Goal: Check status: Check status

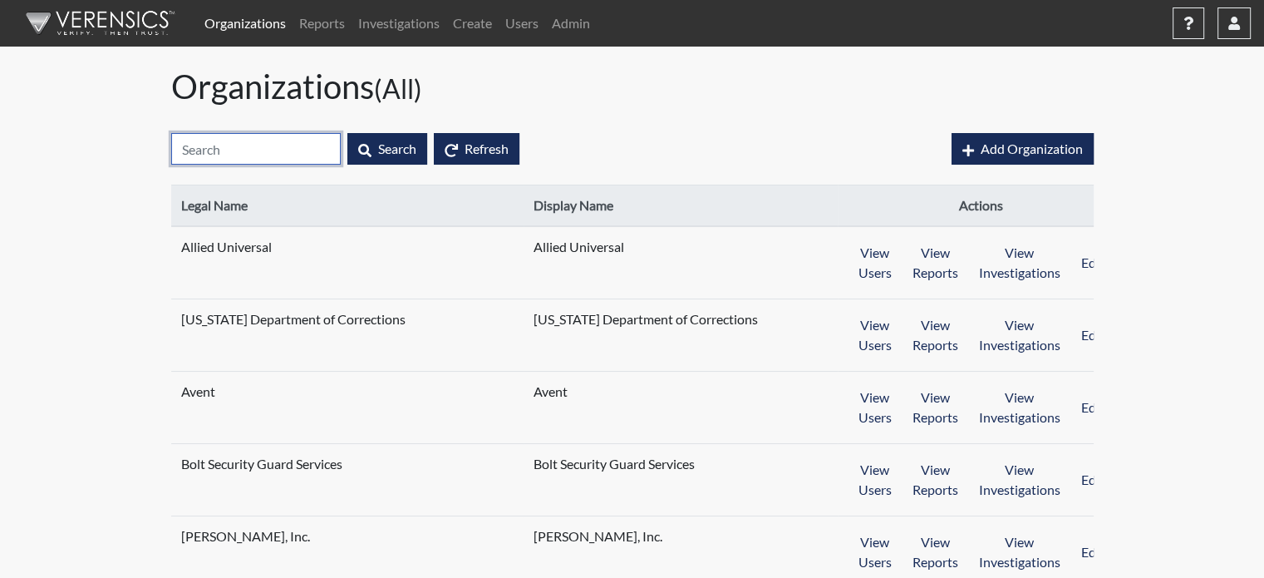
click at [273, 146] on input "text" at bounding box center [256, 149] width 170 height 32
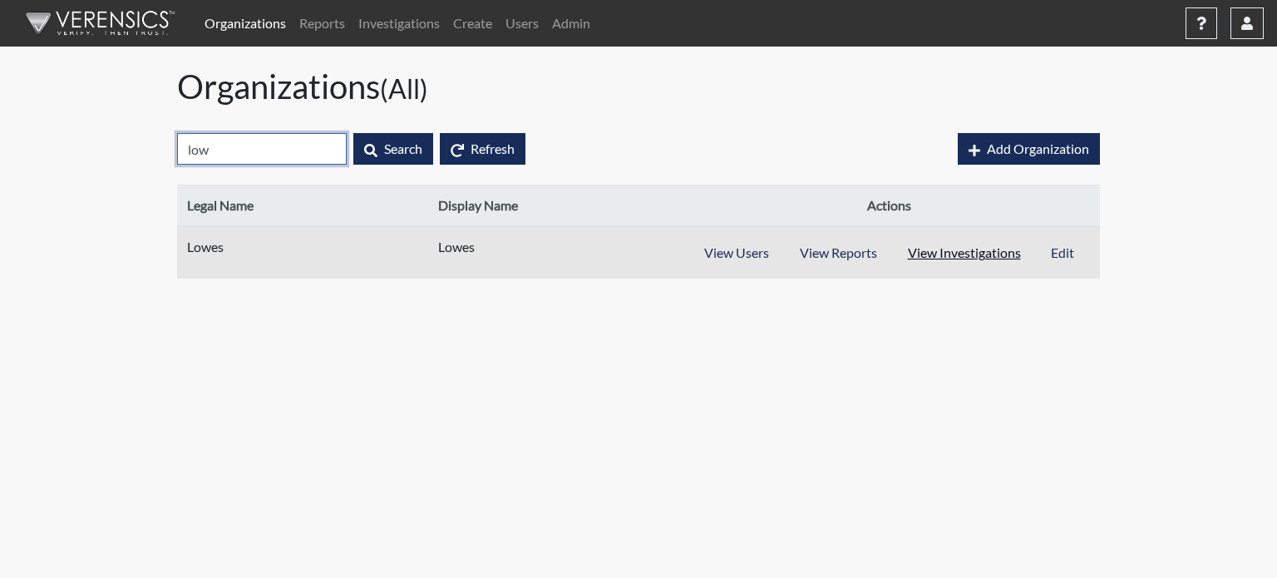
type input "low"
click at [964, 237] on button "View Investigations" at bounding box center [964, 253] width 145 height 32
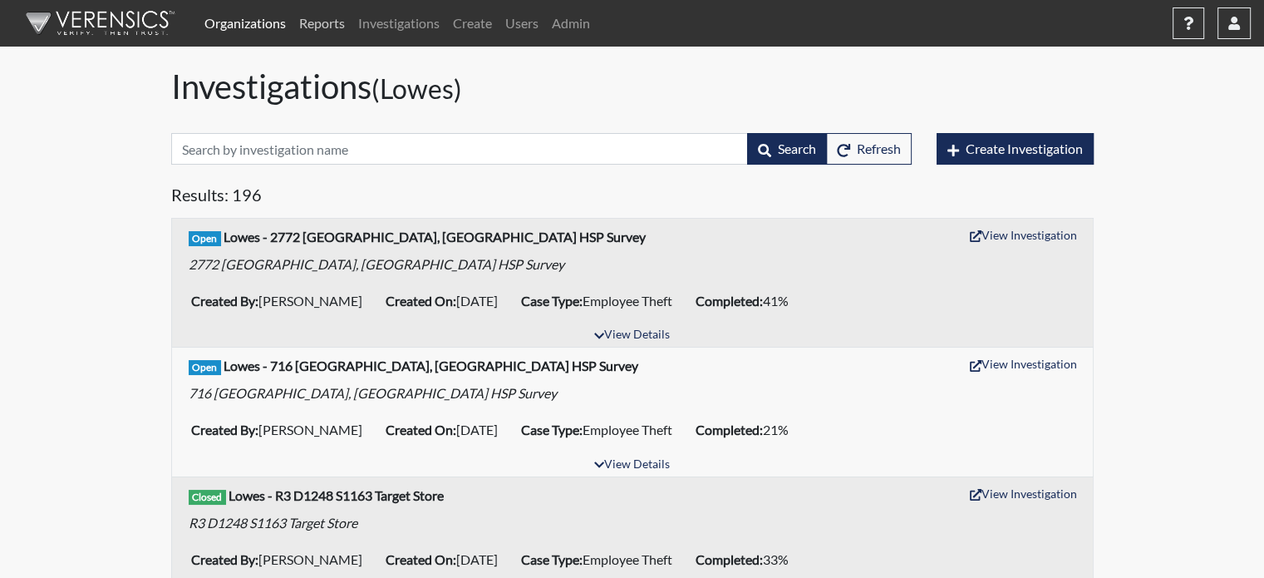
click at [336, 18] on link "Reports" at bounding box center [322, 23] width 59 height 33
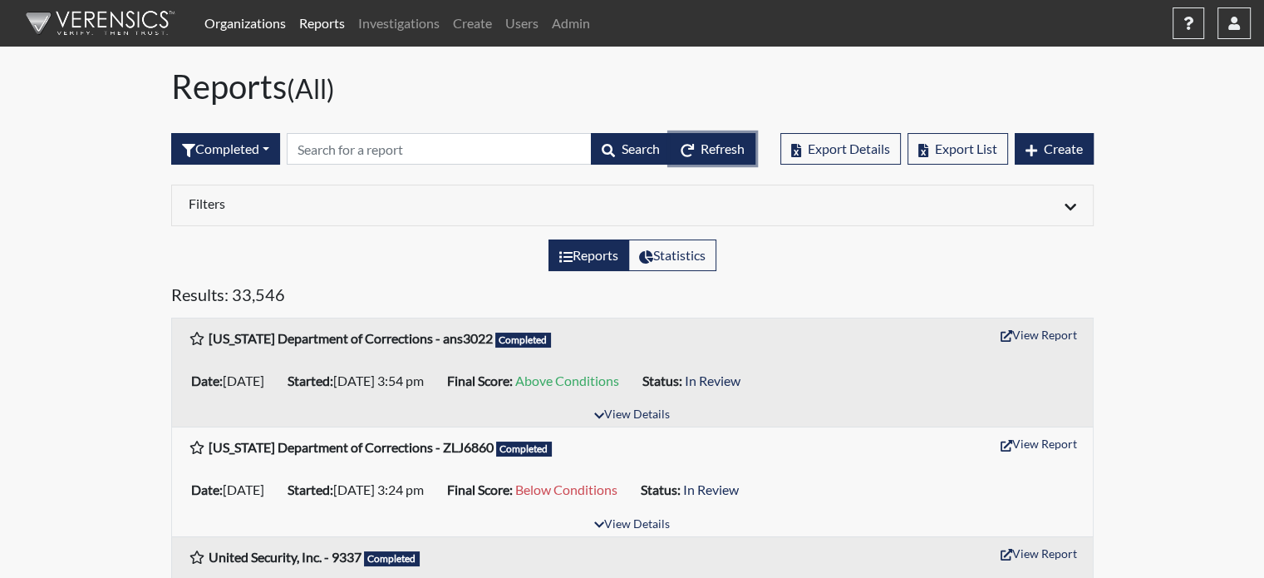
click at [709, 155] on span "Refresh" at bounding box center [723, 148] width 44 height 16
